Goal: Task Accomplishment & Management: Complete application form

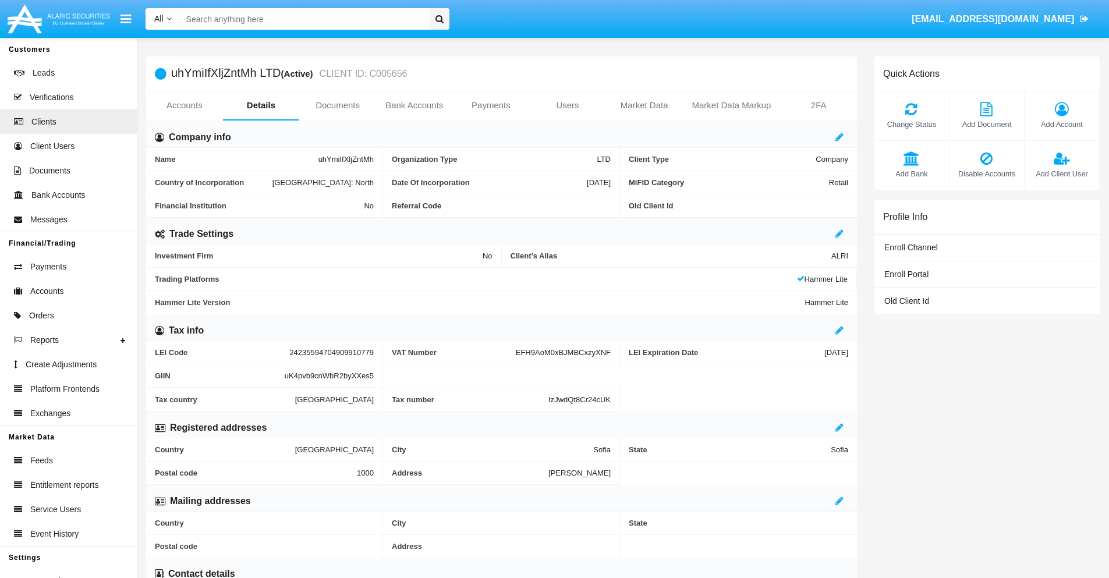
click at [414, 105] on link "Bank Accounts" at bounding box center [414, 105] width 77 height 28
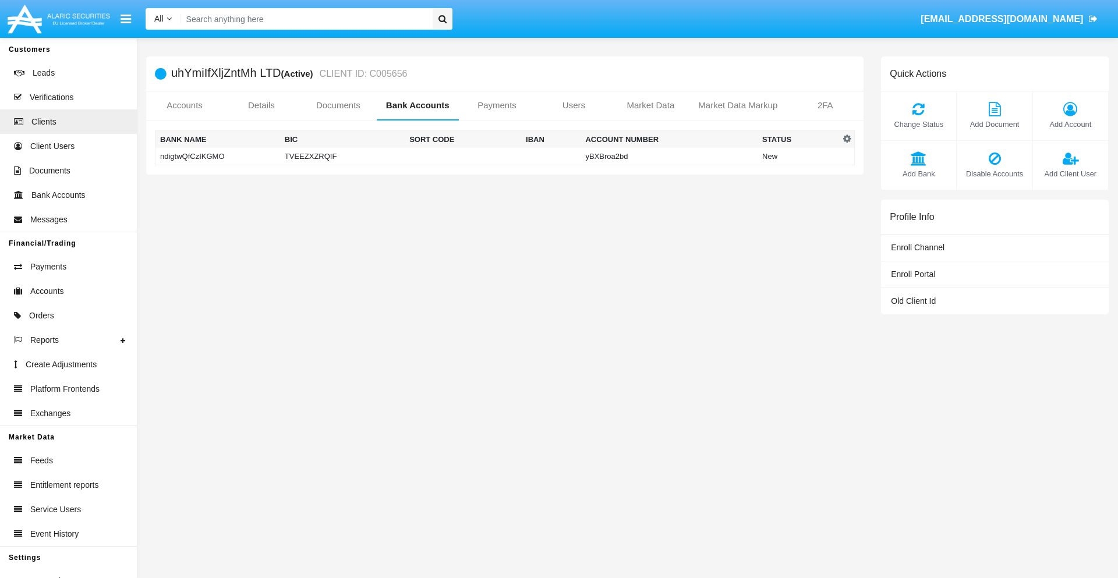
click at [217, 156] on td "ndigtwQfCzIKGMO" at bounding box center [217, 156] width 125 height 17
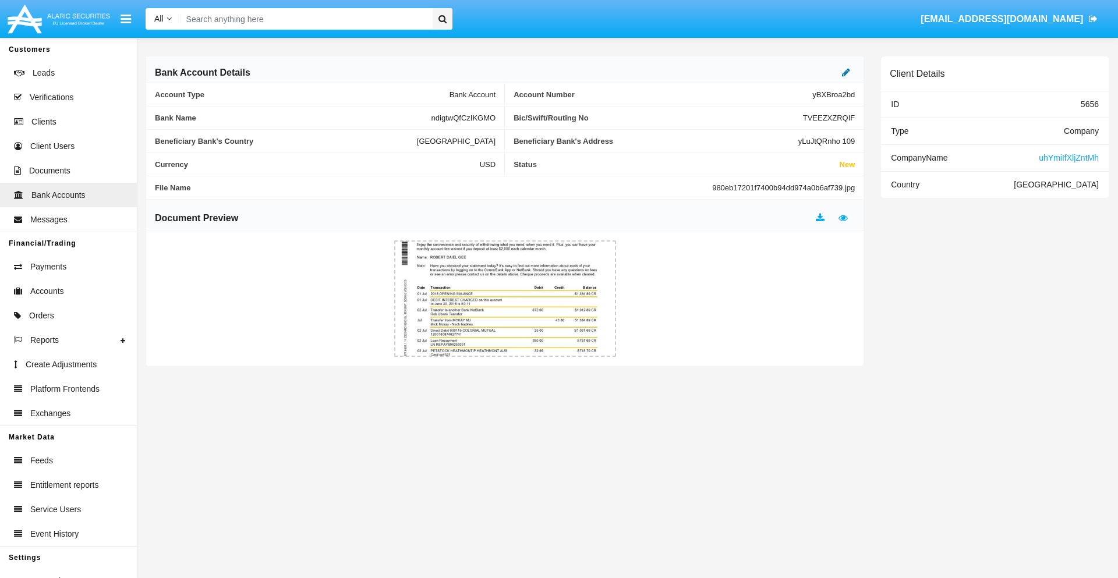
click at [846, 72] on icon at bounding box center [846, 72] width 8 height 9
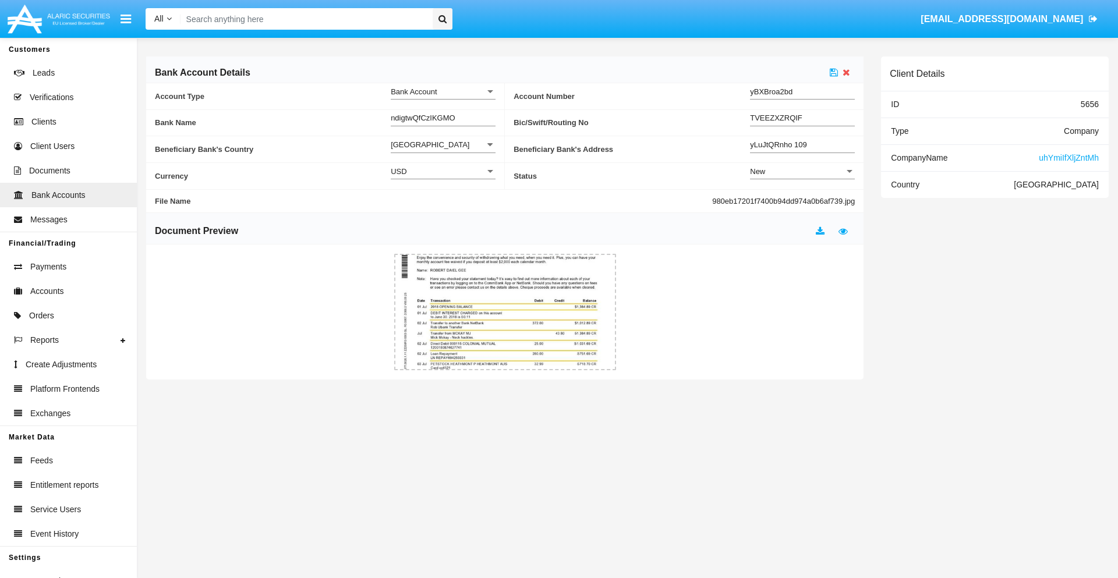
click at [802, 171] on div "New" at bounding box center [797, 172] width 94 height 10
click at [802, 200] on span "Active" at bounding box center [802, 200] width 105 height 23
click at [834, 72] on icon at bounding box center [834, 72] width 8 height 9
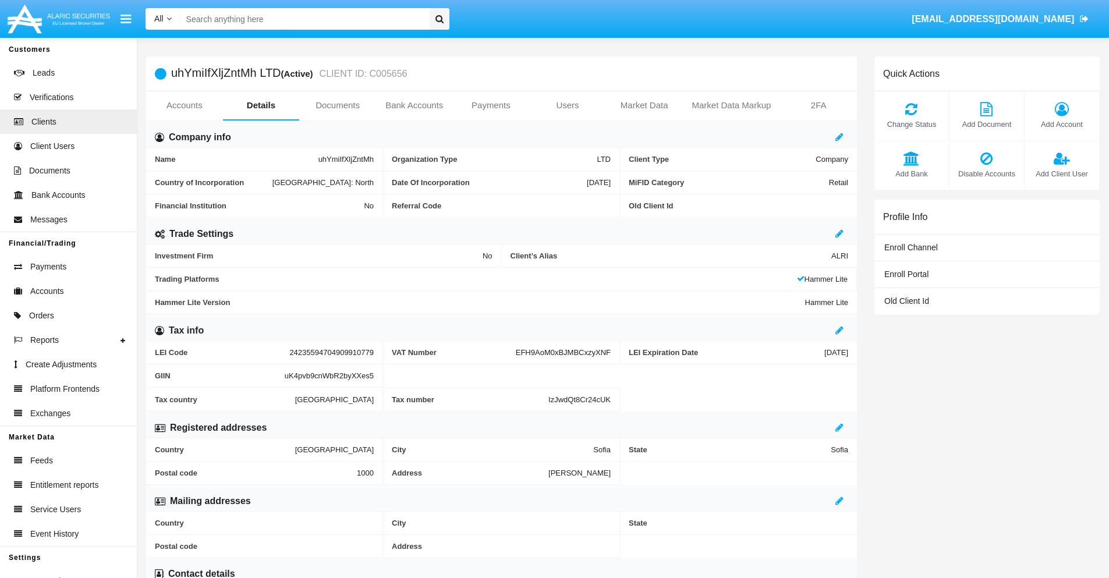
click at [414, 105] on link "Bank Accounts" at bounding box center [414, 105] width 77 height 28
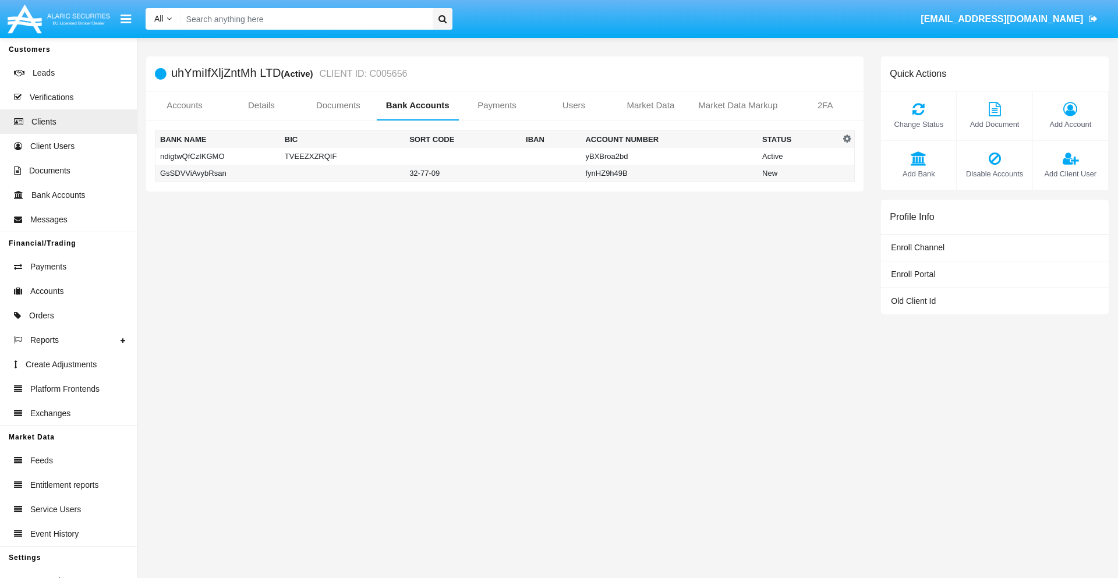
click at [217, 173] on td "GsSDVViAvybRsan" at bounding box center [217, 173] width 125 height 17
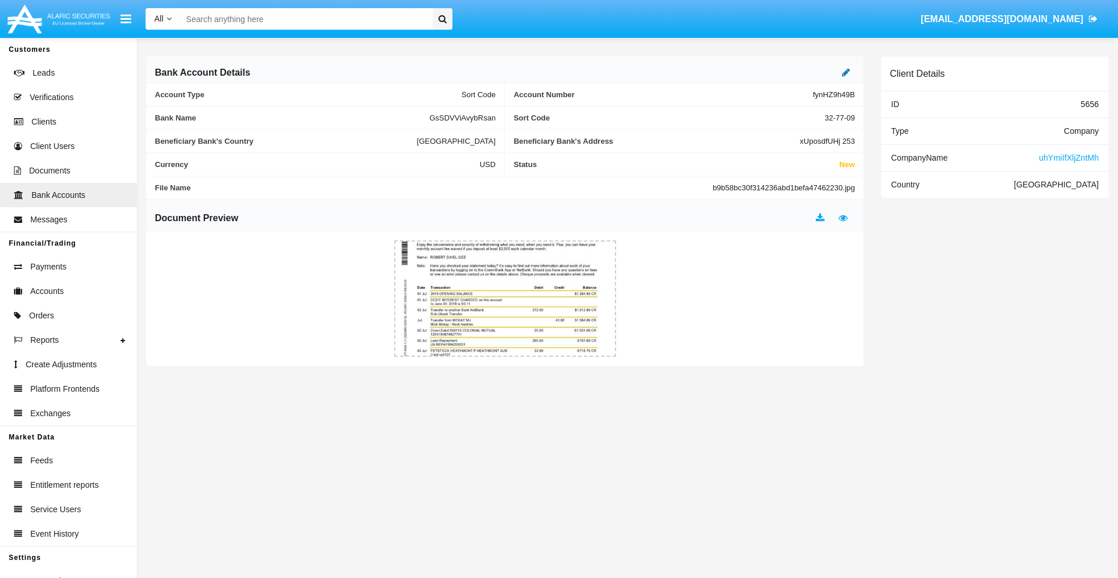
click at [846, 72] on icon at bounding box center [846, 72] width 8 height 9
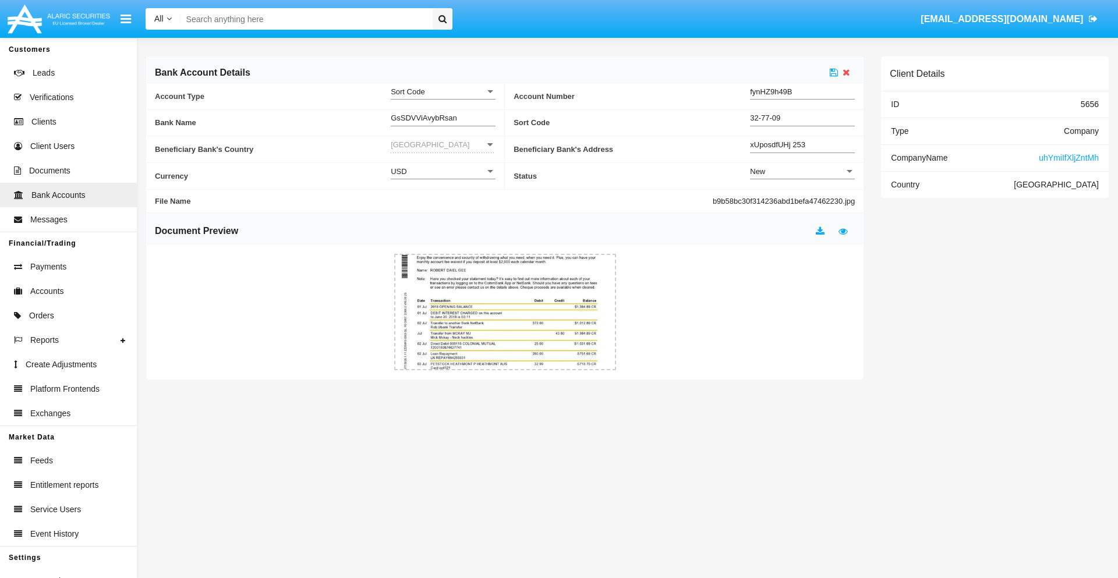
click at [802, 171] on div "New" at bounding box center [797, 172] width 94 height 10
click at [802, 200] on span "Active" at bounding box center [802, 200] width 105 height 23
click at [834, 72] on icon at bounding box center [834, 72] width 8 height 9
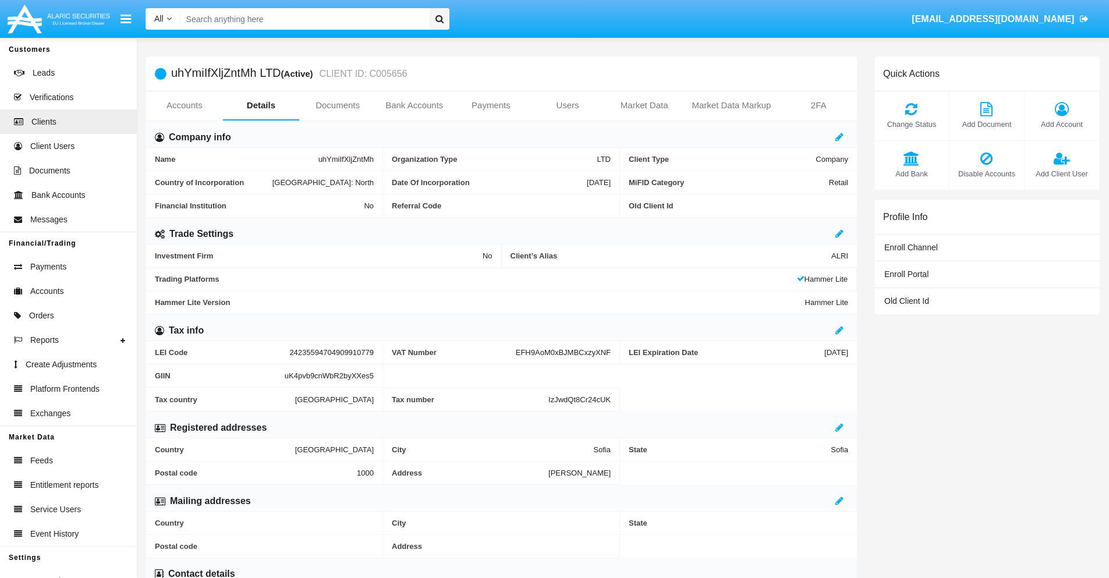
click at [911, 174] on span "Add Bank" at bounding box center [911, 173] width 63 height 11
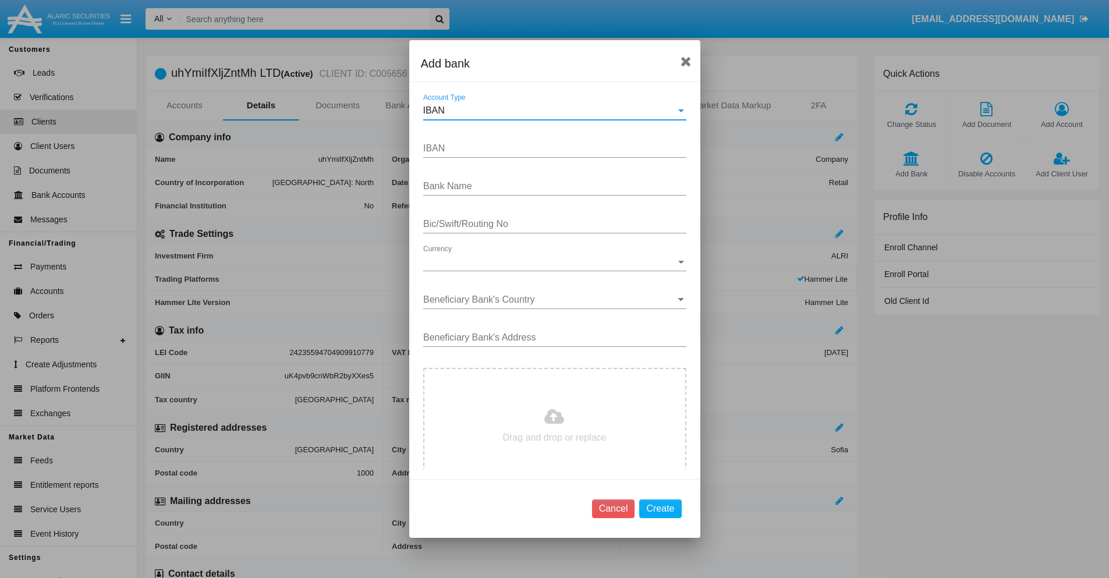
click at [550, 111] on div "IBAN" at bounding box center [549, 110] width 253 height 10
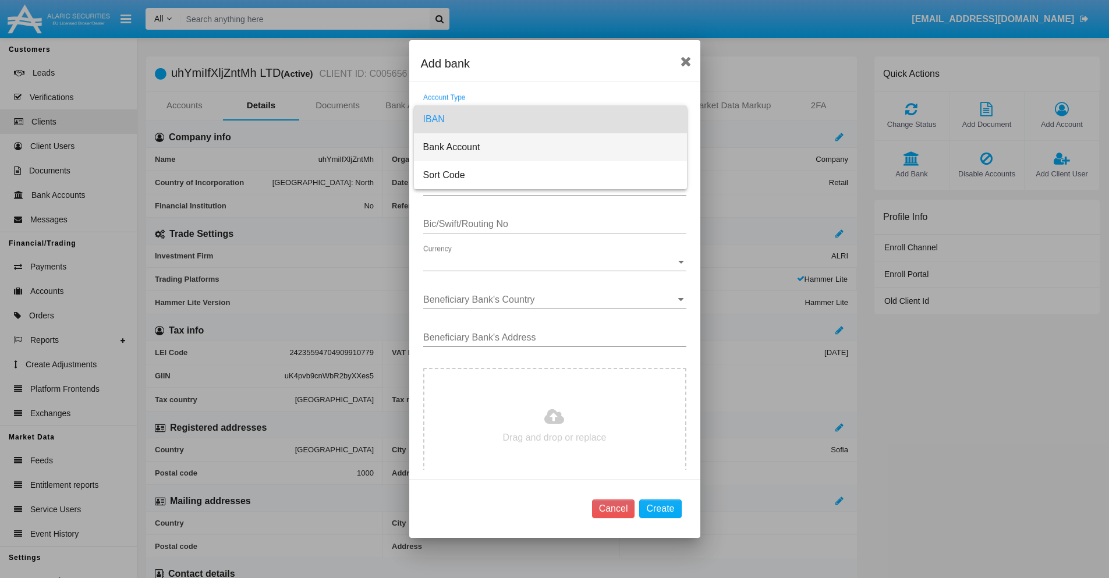
click at [550, 147] on span "Bank Account" at bounding box center [550, 147] width 254 height 28
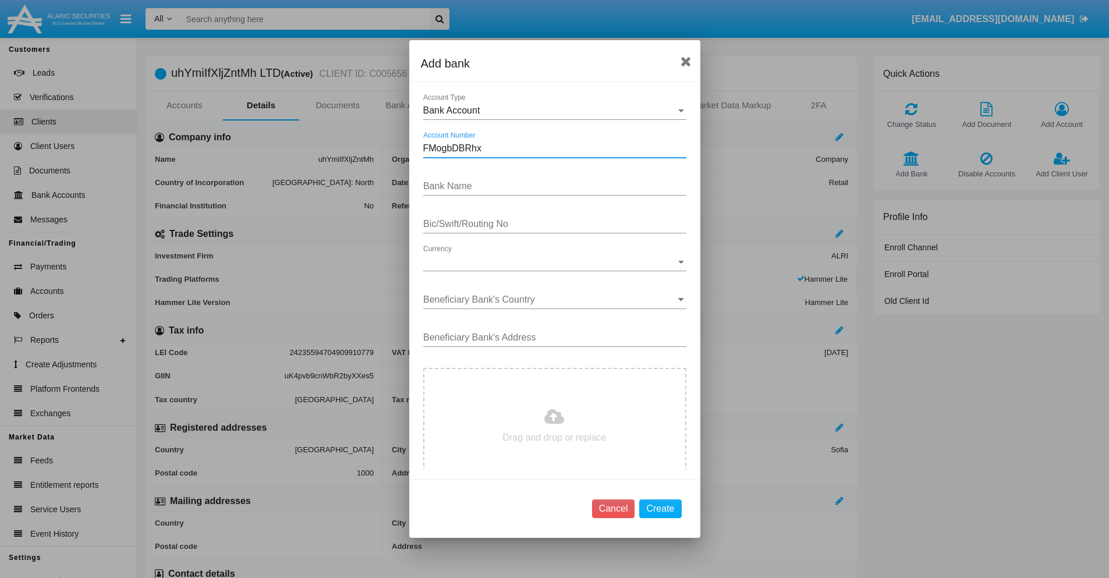
type input "FMogbDBRhx"
type input "YTvvrvDqwlheBDS"
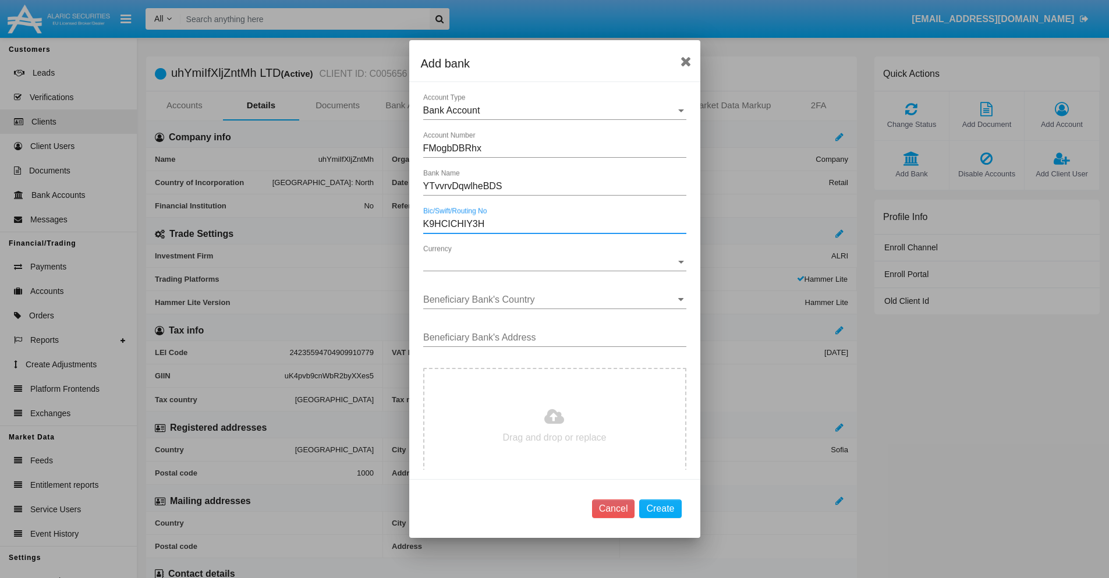
type input "K9HCICHIY3H"
click at [550, 262] on span "Currency" at bounding box center [549, 262] width 253 height 10
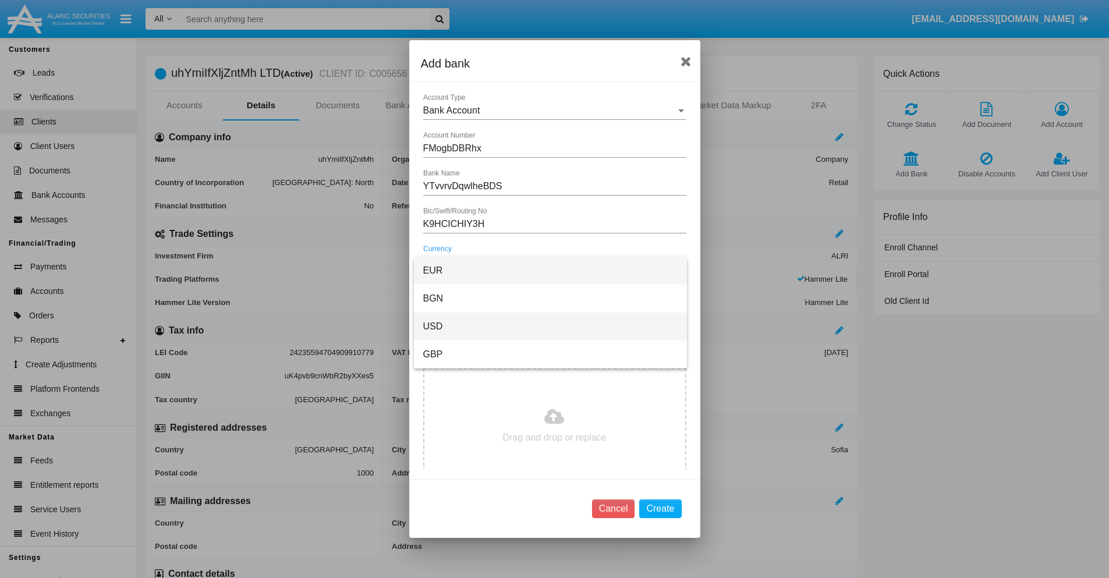
click at [550, 327] on span "USD" at bounding box center [550, 327] width 254 height 28
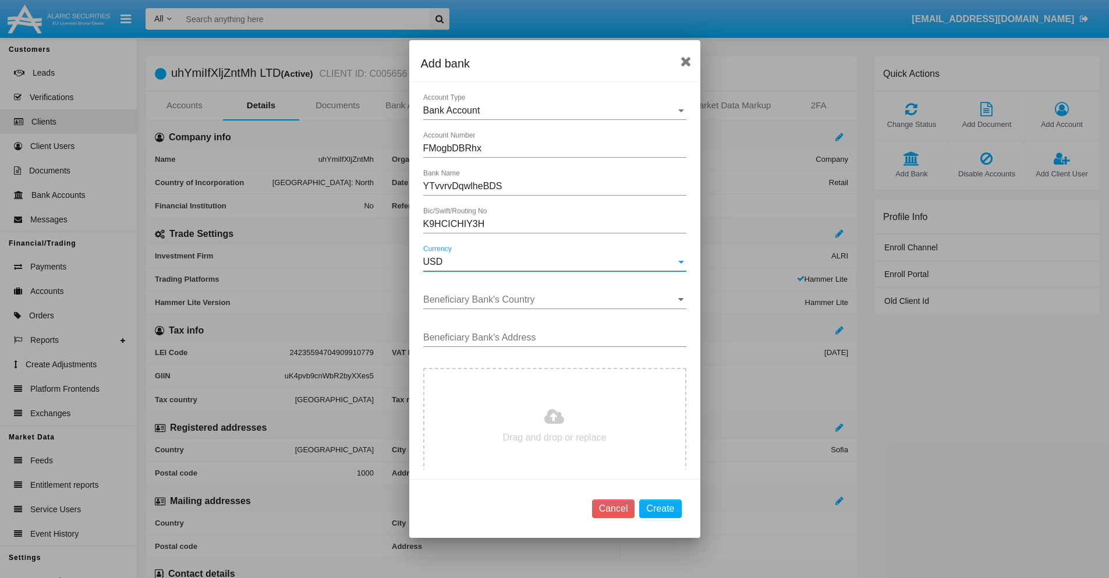
click at [550, 300] on input "Beneficiary Bank's Country" at bounding box center [554, 300] width 263 height 10
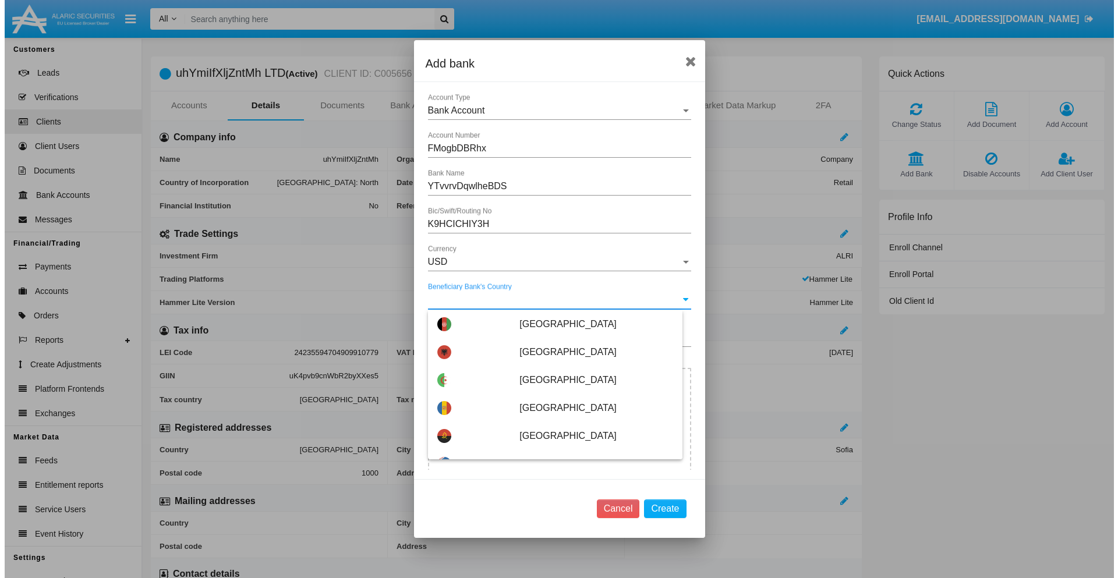
scroll to position [2702, 0]
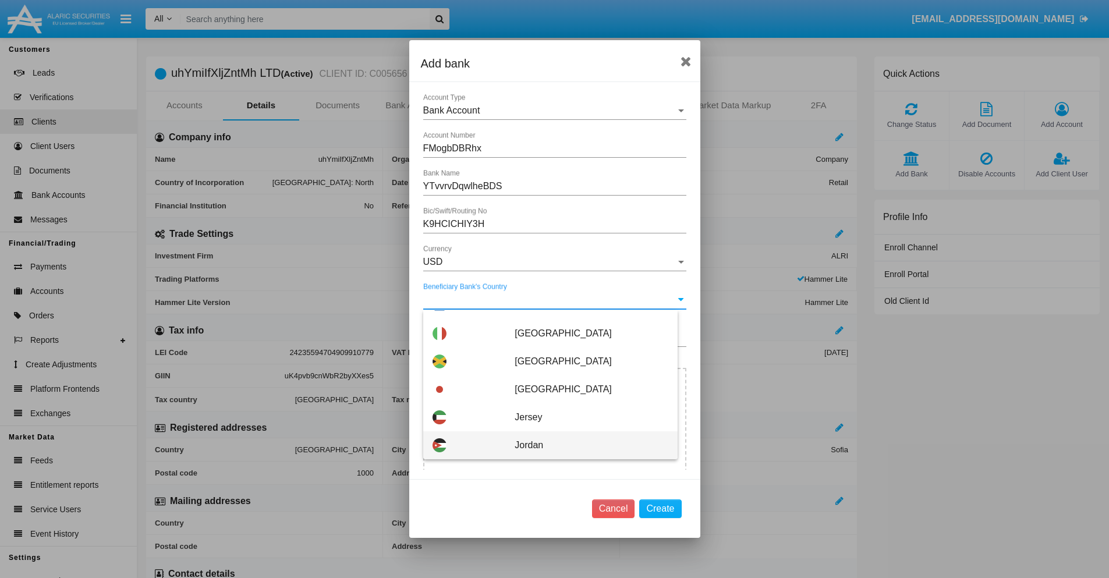
click at [585, 445] on span "Jordan" at bounding box center [591, 445] width 153 height 28
type input "Jordan"
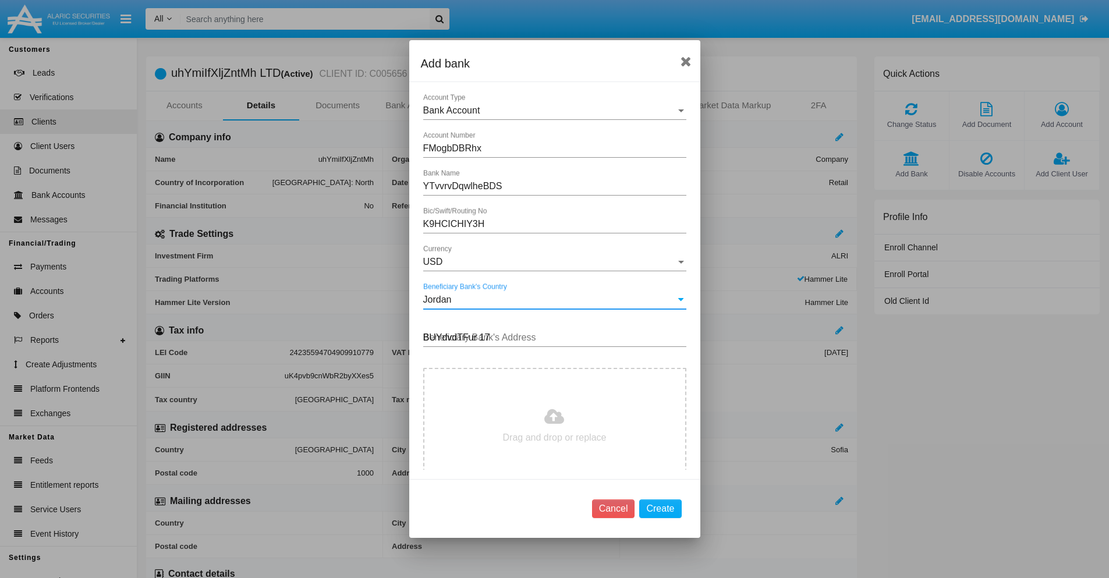
type input "BUYdvdTFur 174"
type input "C:\fakepath\bank-statement.png"
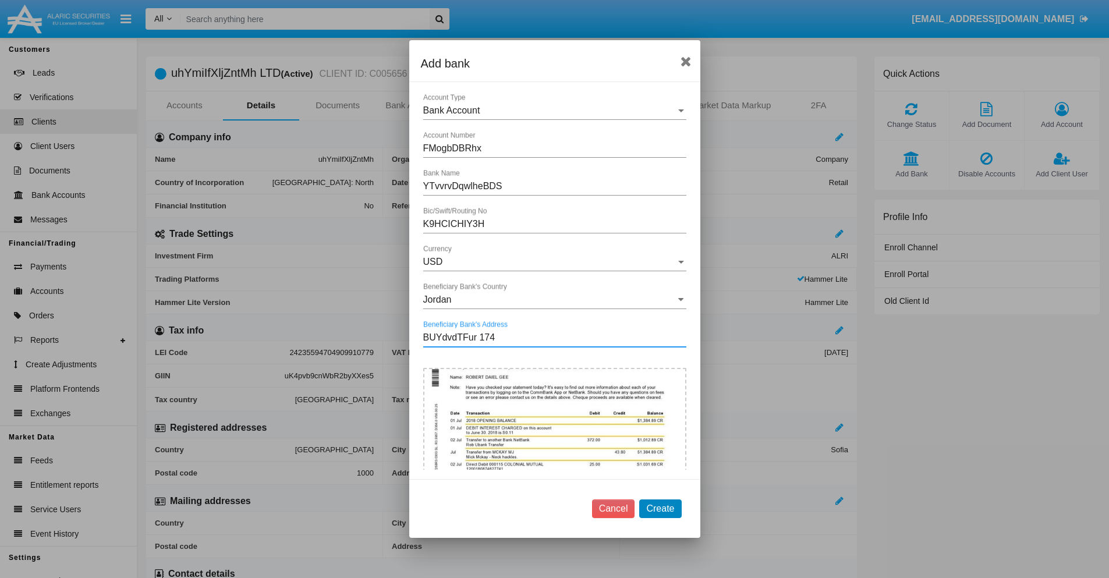
click at [660, 508] on button "Create" at bounding box center [660, 509] width 42 height 19
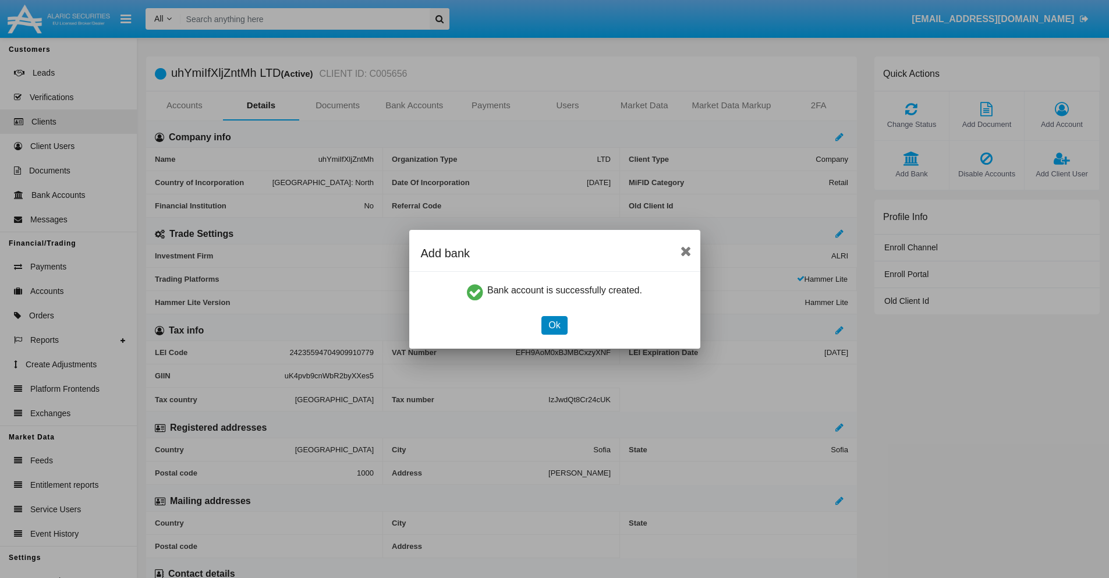
click at [554, 325] on button "Ok" at bounding box center [555, 325] width 26 height 19
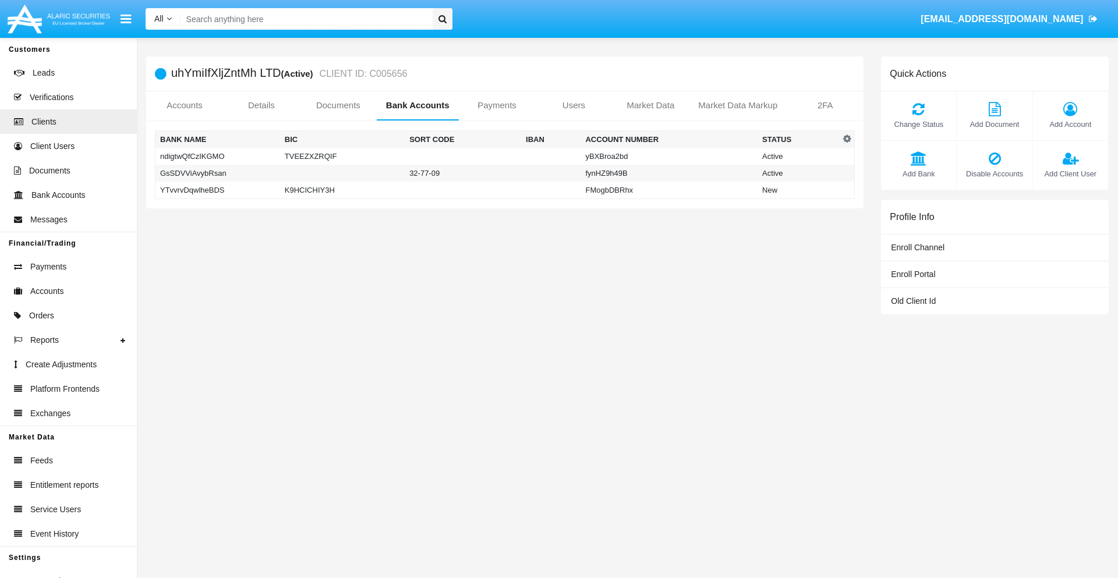
click at [217, 190] on td "YTvvrvDqwlheBDS" at bounding box center [217, 190] width 125 height 17
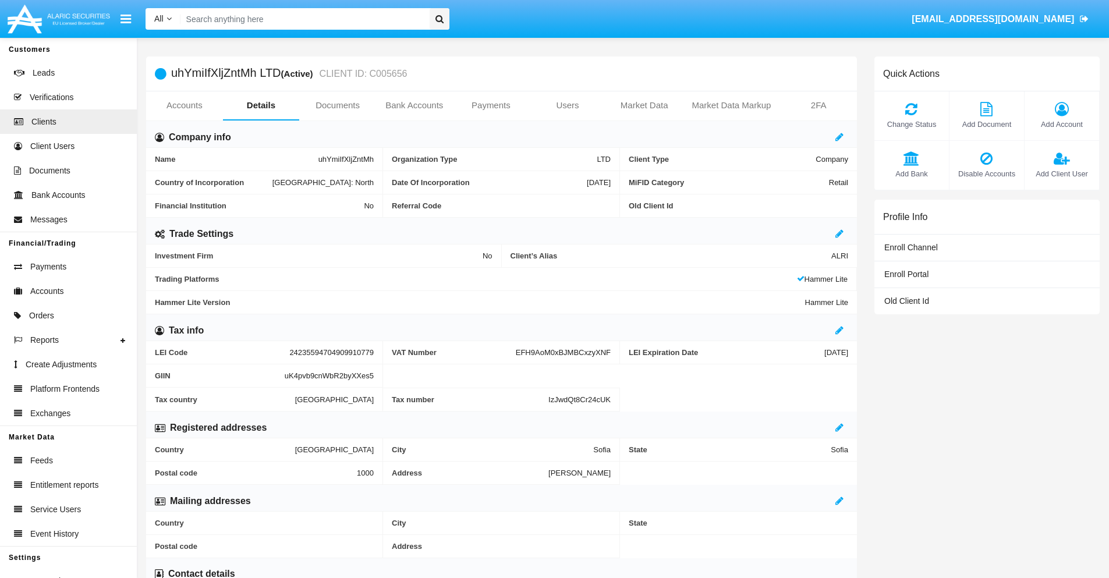
click at [911, 174] on span "Add Bank" at bounding box center [911, 173] width 63 height 11
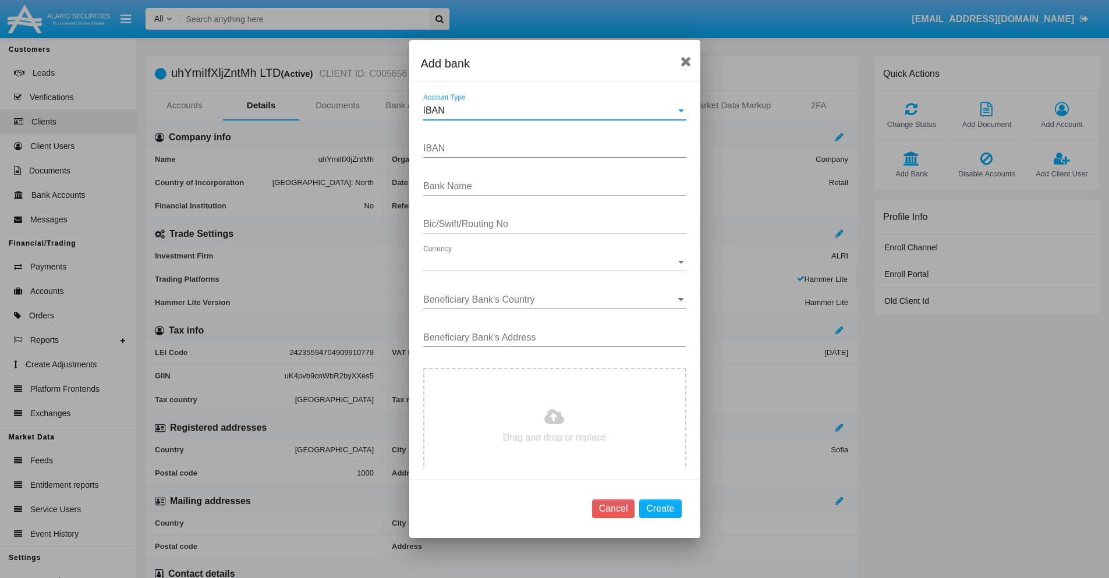
click at [550, 111] on div "IBAN" at bounding box center [549, 110] width 253 height 10
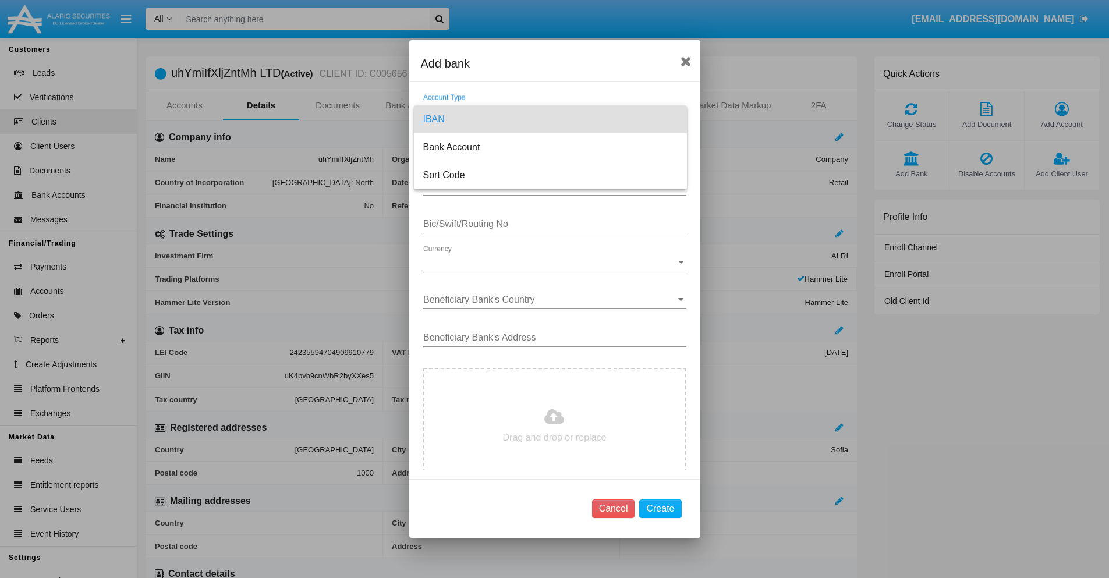
click at [550, 119] on span "IBAN" at bounding box center [550, 119] width 254 height 28
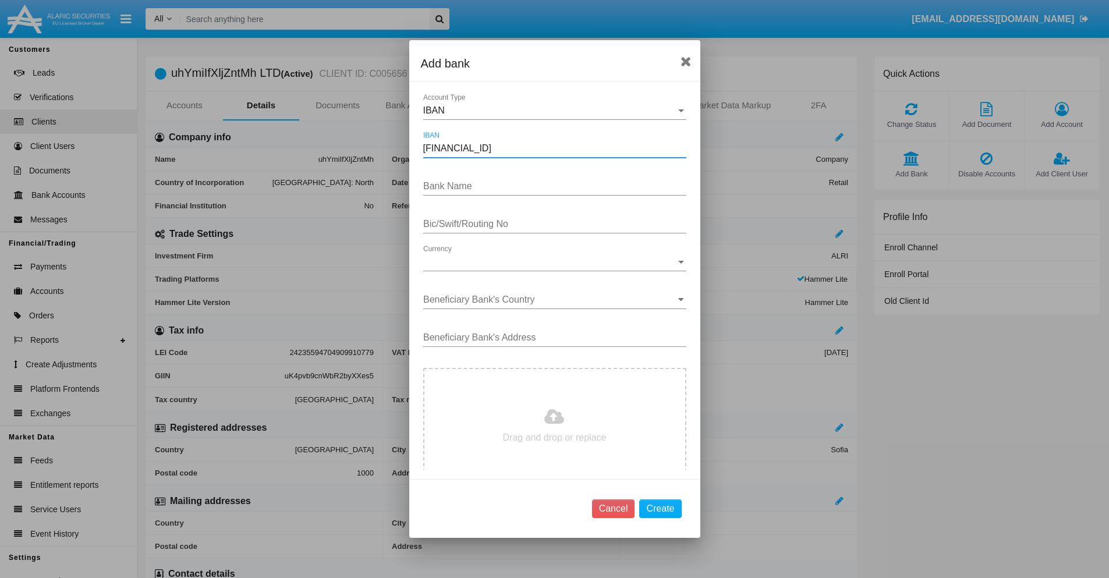
type input "[FINANCIAL_ID]"
type input "FiwGpdqYJVRPyBW"
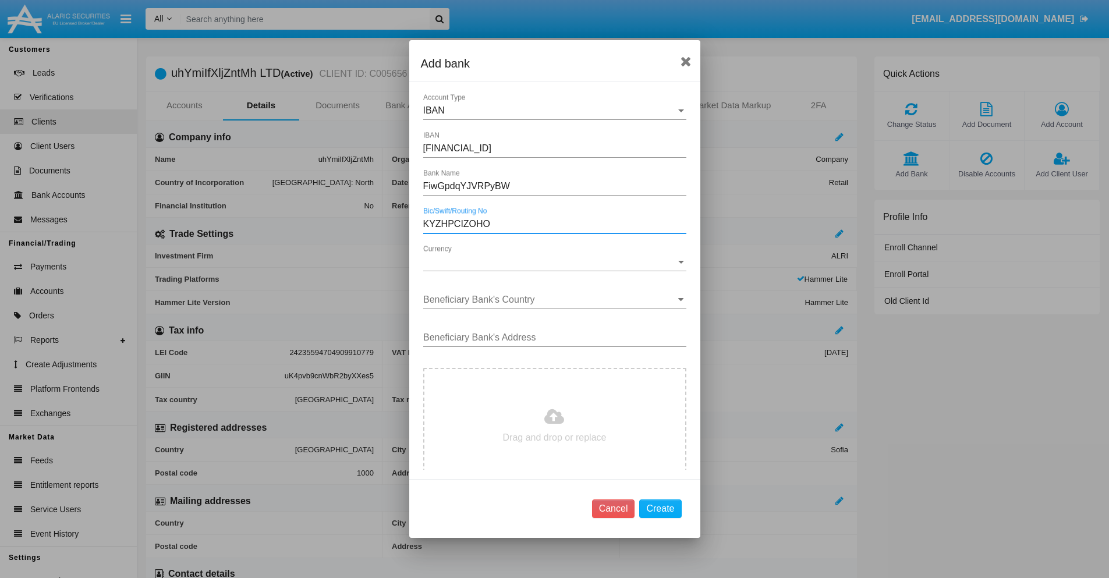
type input "KYZHPCIZOHO"
click at [550, 262] on span "Currency" at bounding box center [549, 262] width 253 height 10
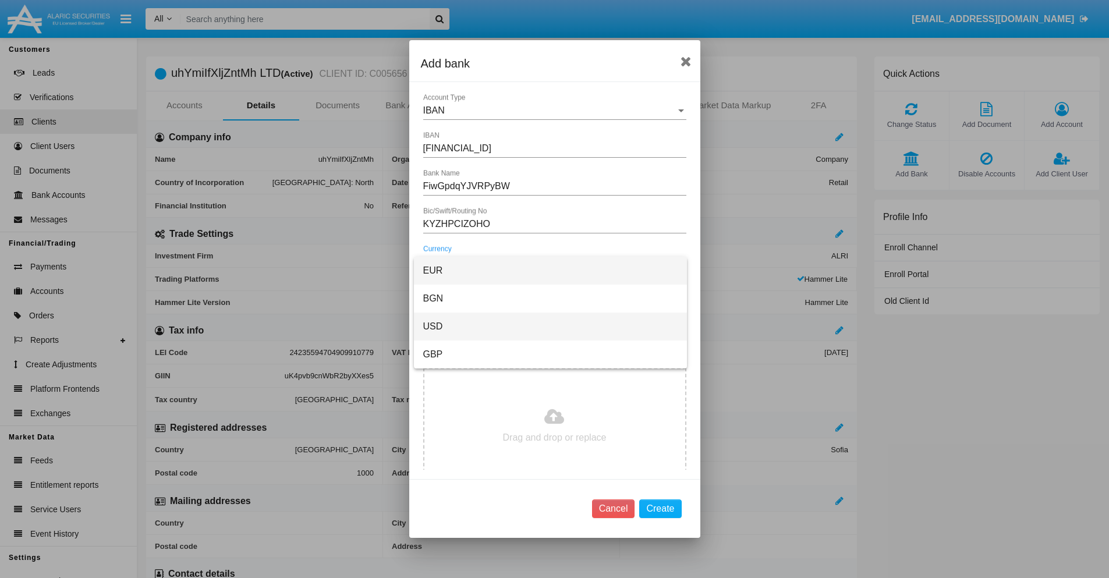
click at [550, 327] on span "USD" at bounding box center [550, 327] width 254 height 28
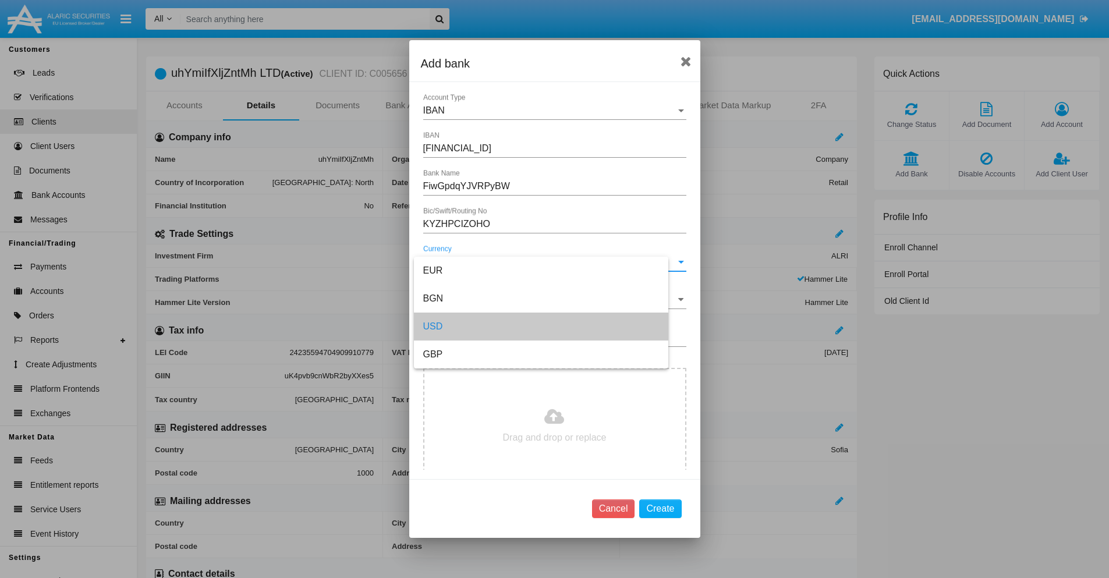
click at [550, 300] on input "Beneficiary Bank's Country" at bounding box center [554, 300] width 263 height 10
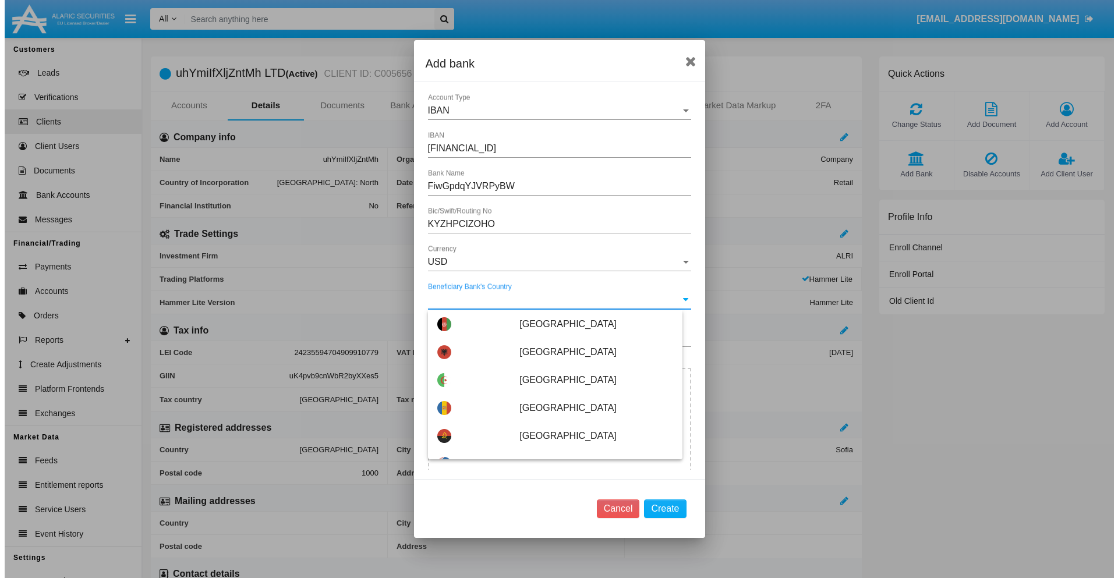
scroll to position [326, 0]
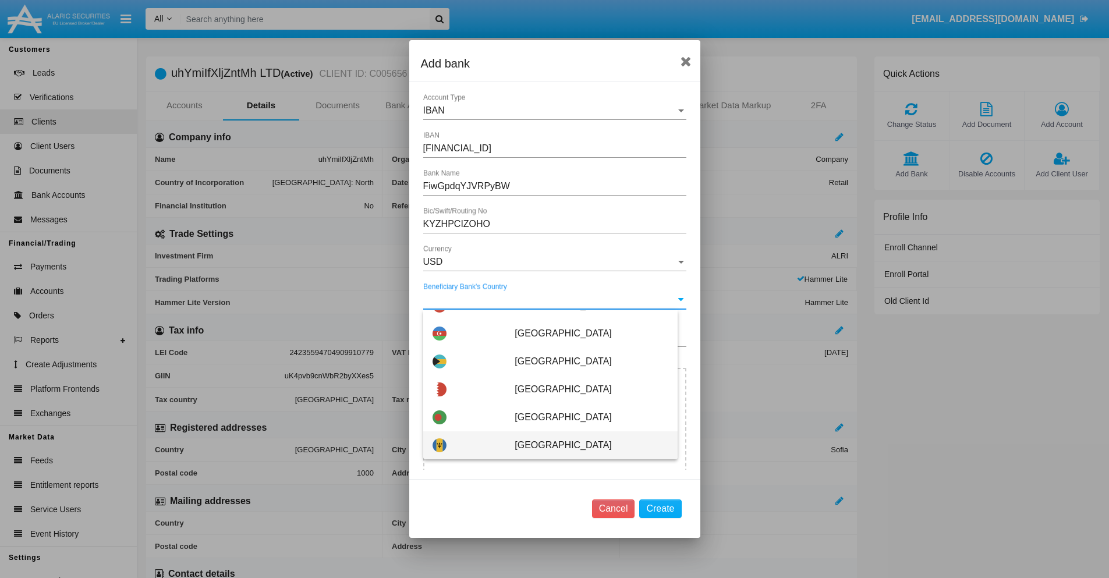
click at [585, 445] on span "Barbados" at bounding box center [591, 445] width 153 height 28
type input "Barbados"
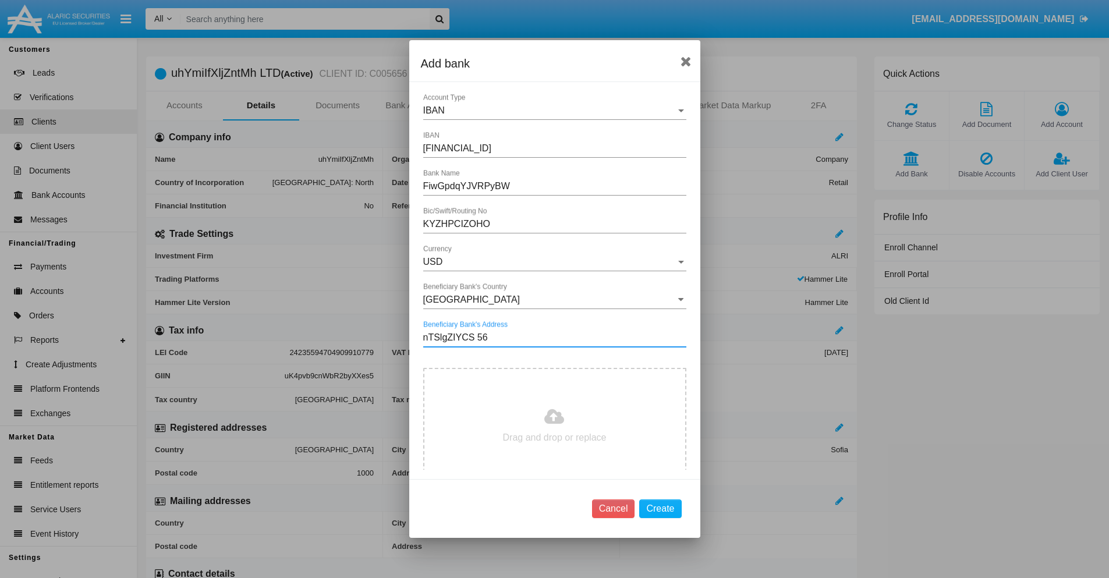
type input "nTSlgZIYCS 561"
type input "C:\fakepath\bank-statement.png"
click at [660, 508] on button "Create" at bounding box center [660, 509] width 42 height 19
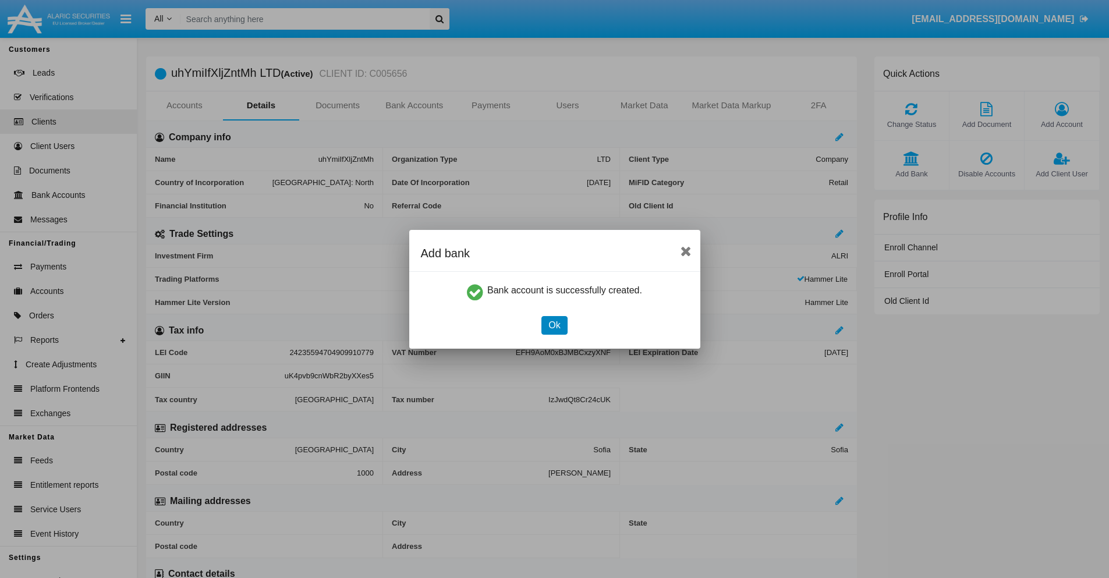
click at [554, 325] on button "Ok" at bounding box center [555, 325] width 26 height 19
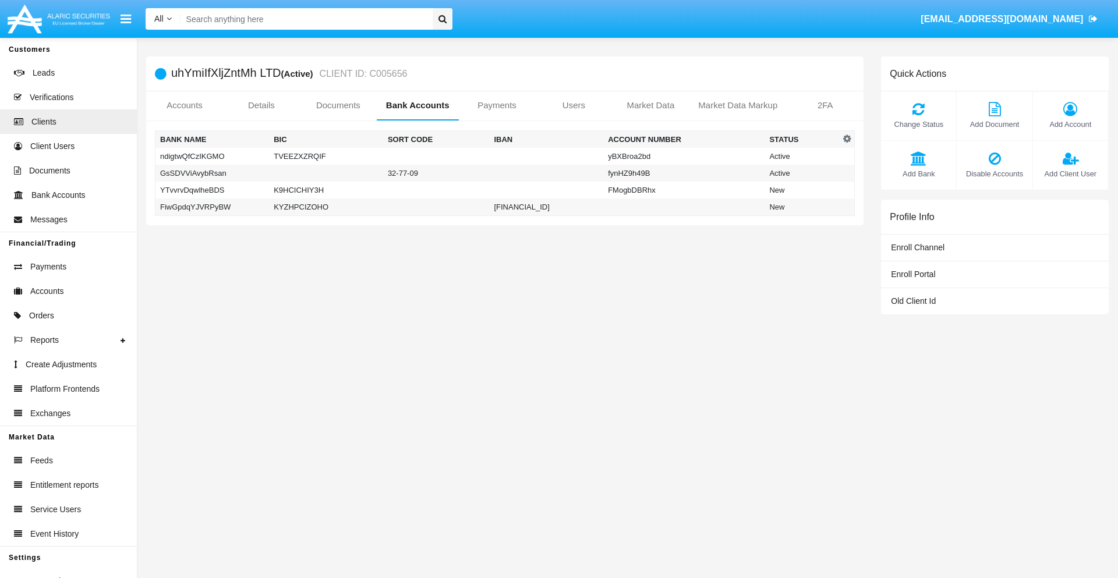
click at [212, 207] on td "FiwGpdqYJVRPyBW" at bounding box center [212, 207] width 114 height 17
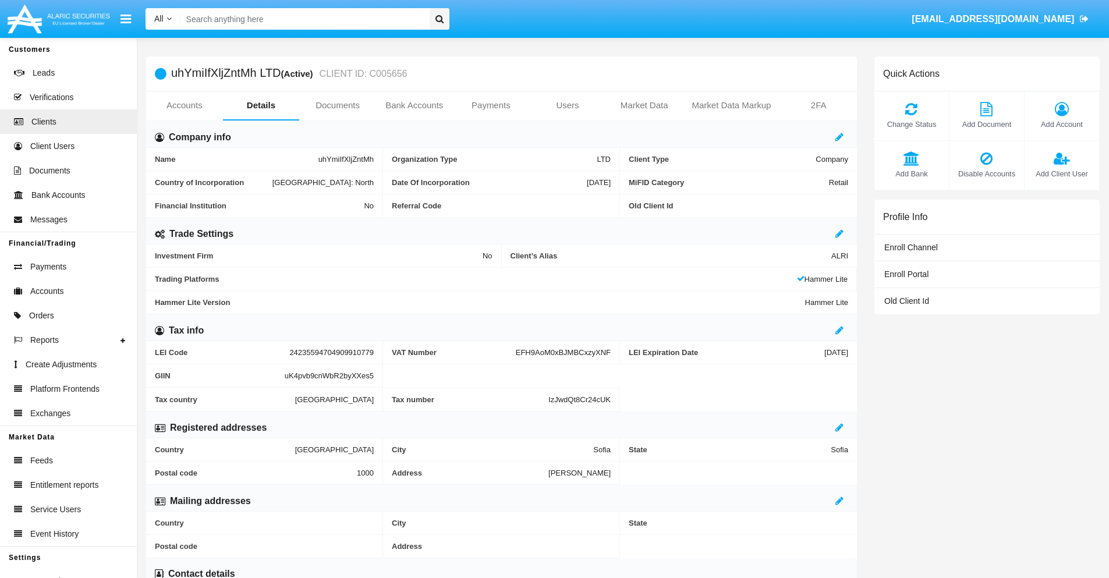
click at [911, 174] on span "Add Bank" at bounding box center [911, 173] width 63 height 11
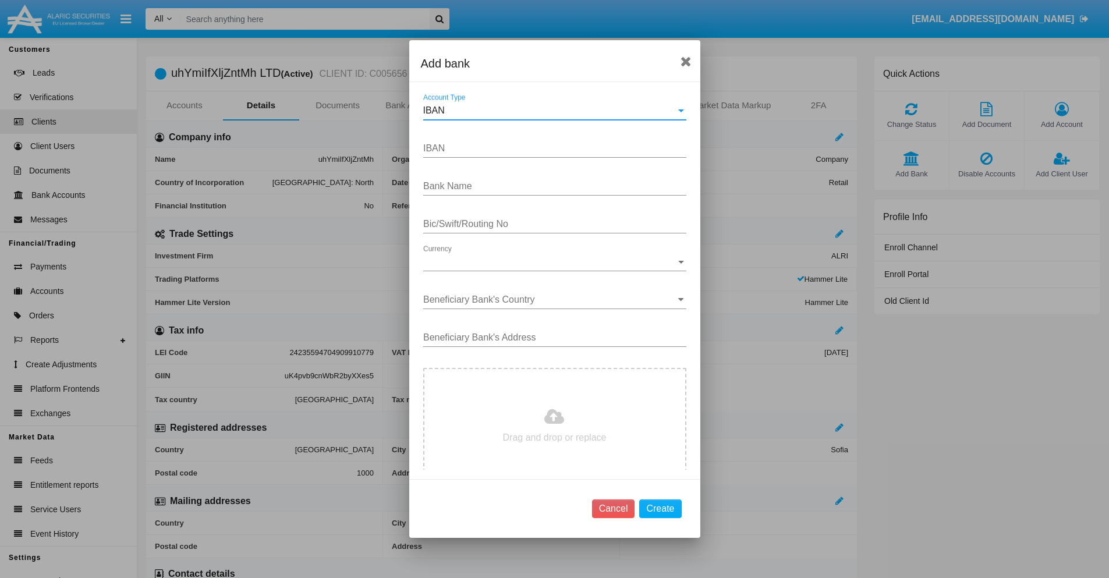
click at [550, 111] on div "IBAN" at bounding box center [549, 110] width 253 height 10
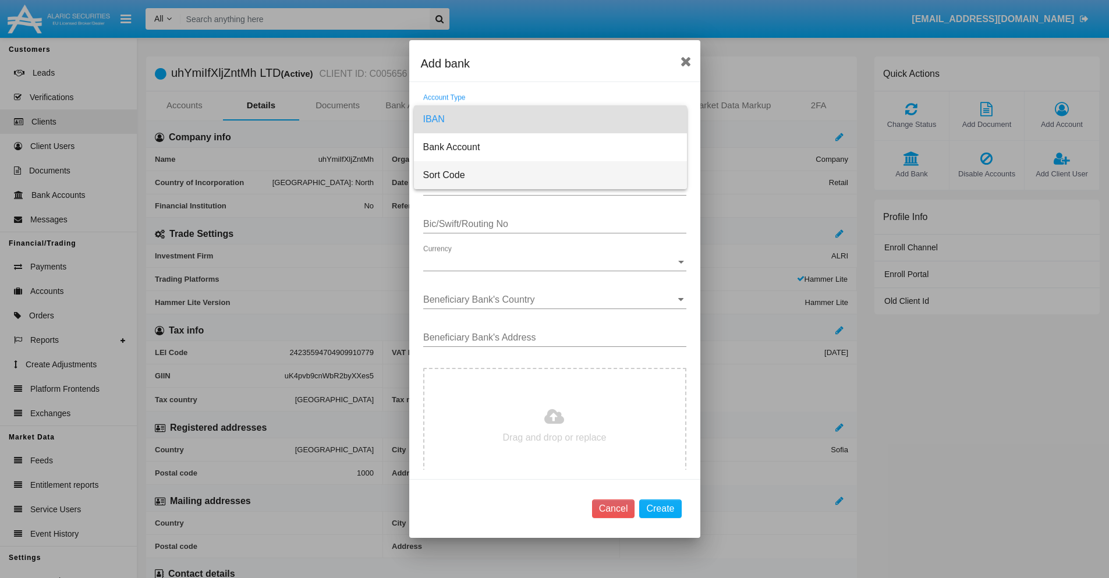
click at [550, 175] on span "Sort Code" at bounding box center [550, 175] width 254 height 28
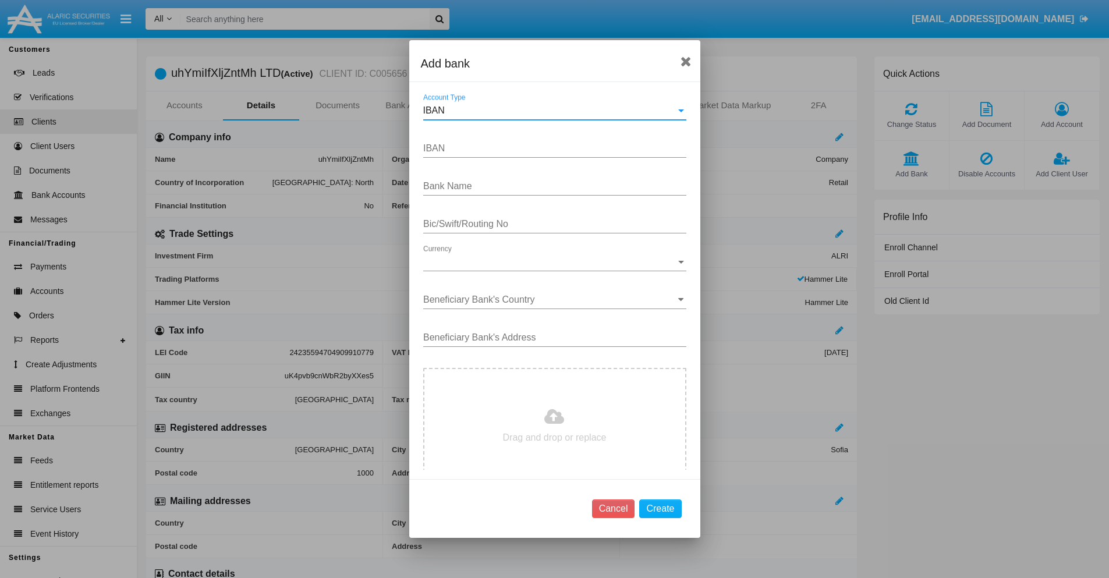
type input "[GEOGRAPHIC_DATA]"
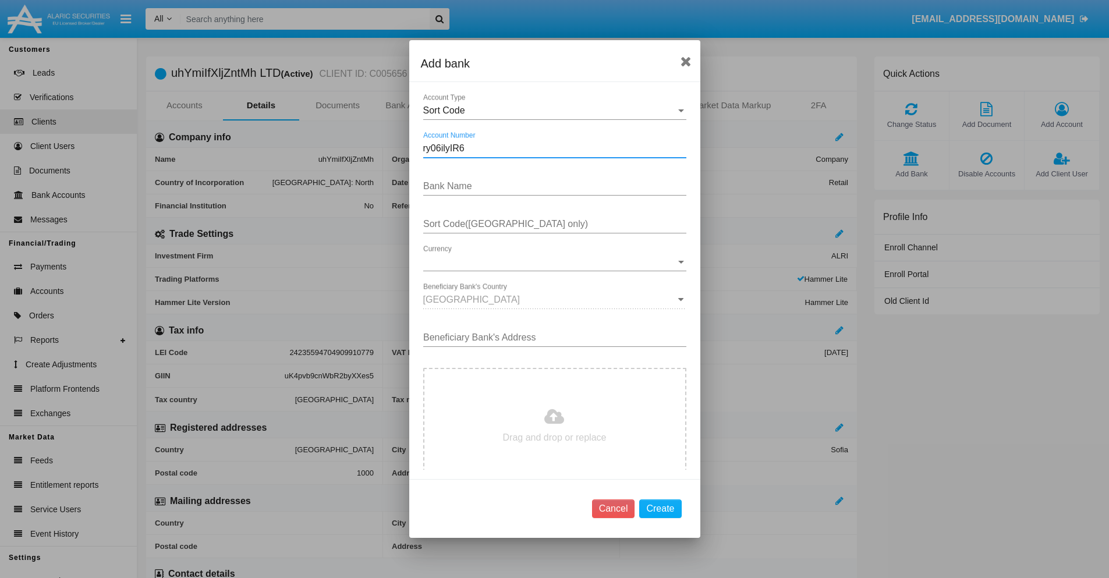
type input "ry06ilyIR6"
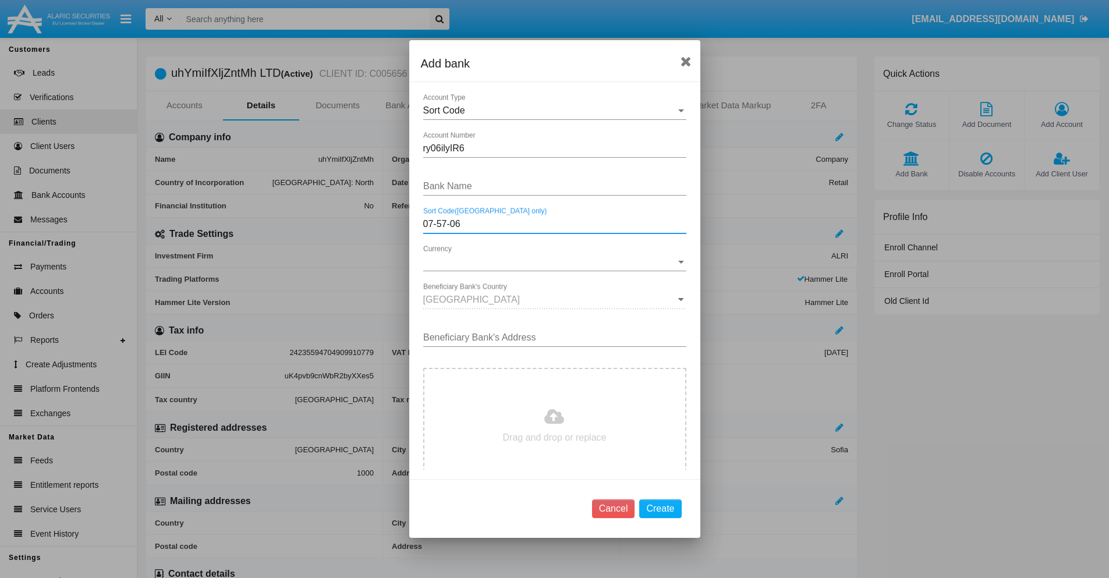
type input "07-57-06"
type input "nvEbByNKHErcKQH"
click at [550, 262] on span "Currency" at bounding box center [549, 262] width 253 height 10
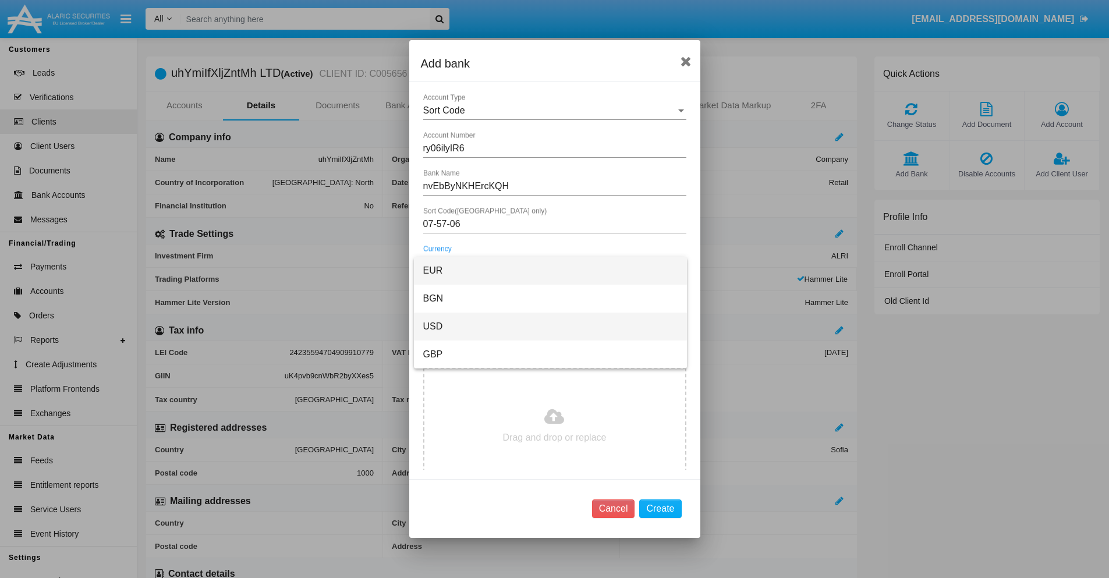
click at [550, 327] on span "USD" at bounding box center [550, 327] width 254 height 28
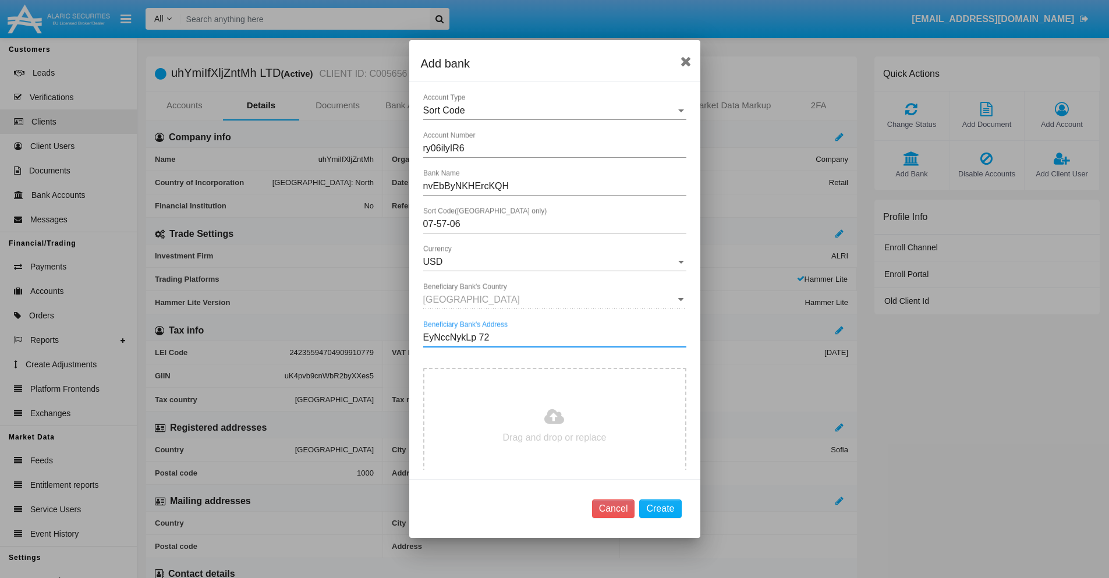
type input "EyNccNykLp 726"
type input "C:\fakepath\bank-statement.png"
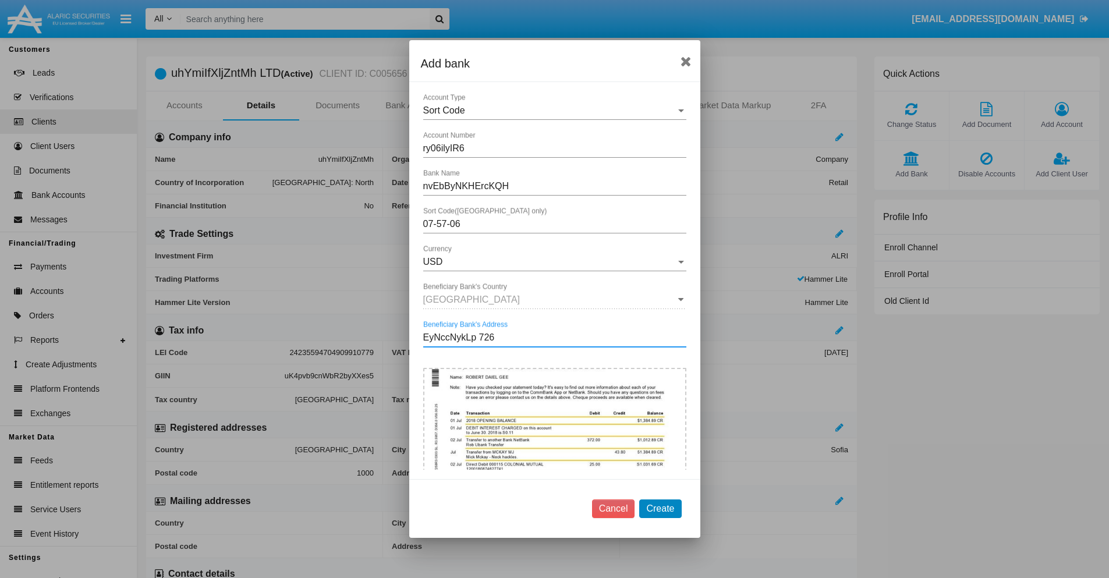
click at [660, 508] on button "Create" at bounding box center [660, 509] width 42 height 19
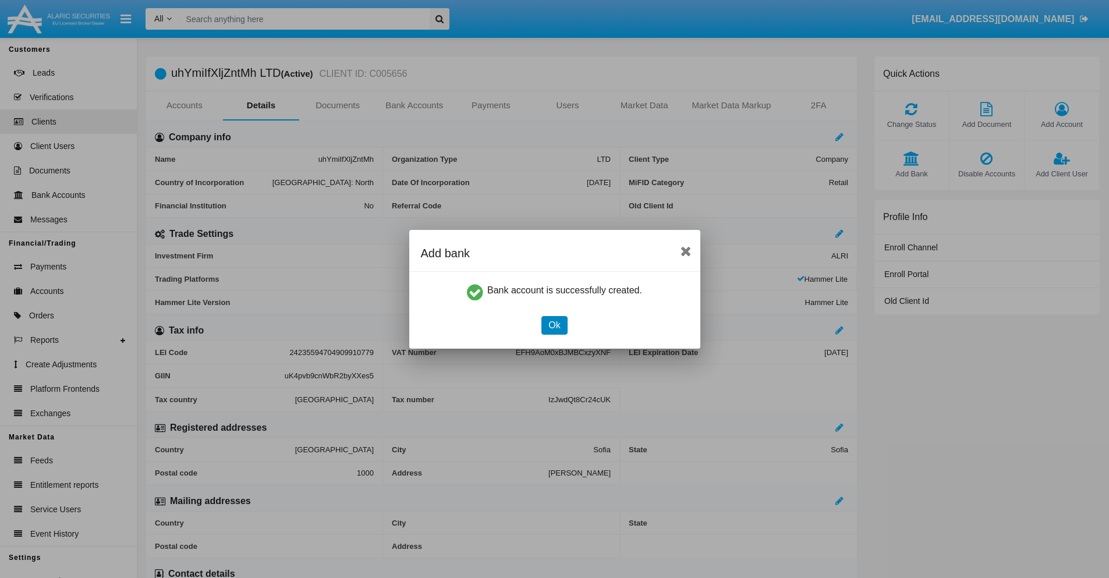
click at [554, 325] on button "Ok" at bounding box center [555, 325] width 26 height 19
